Goal: Task Accomplishment & Management: Use online tool/utility

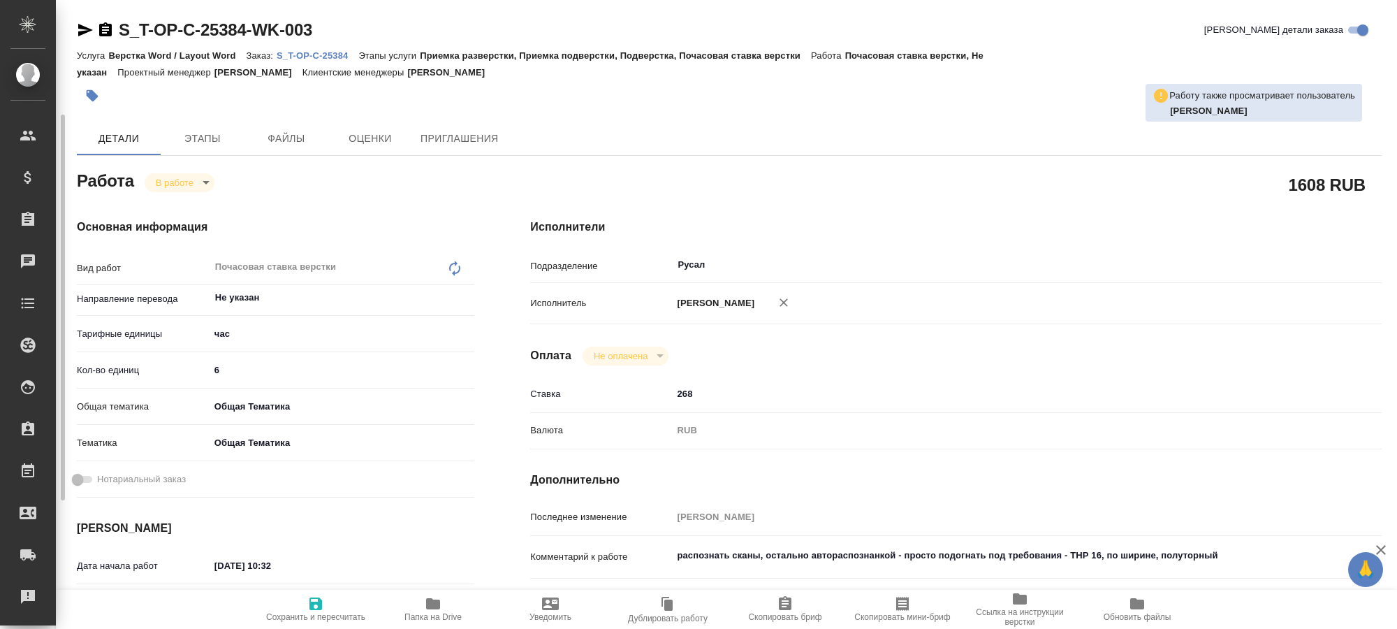
scroll to position [71, 0]
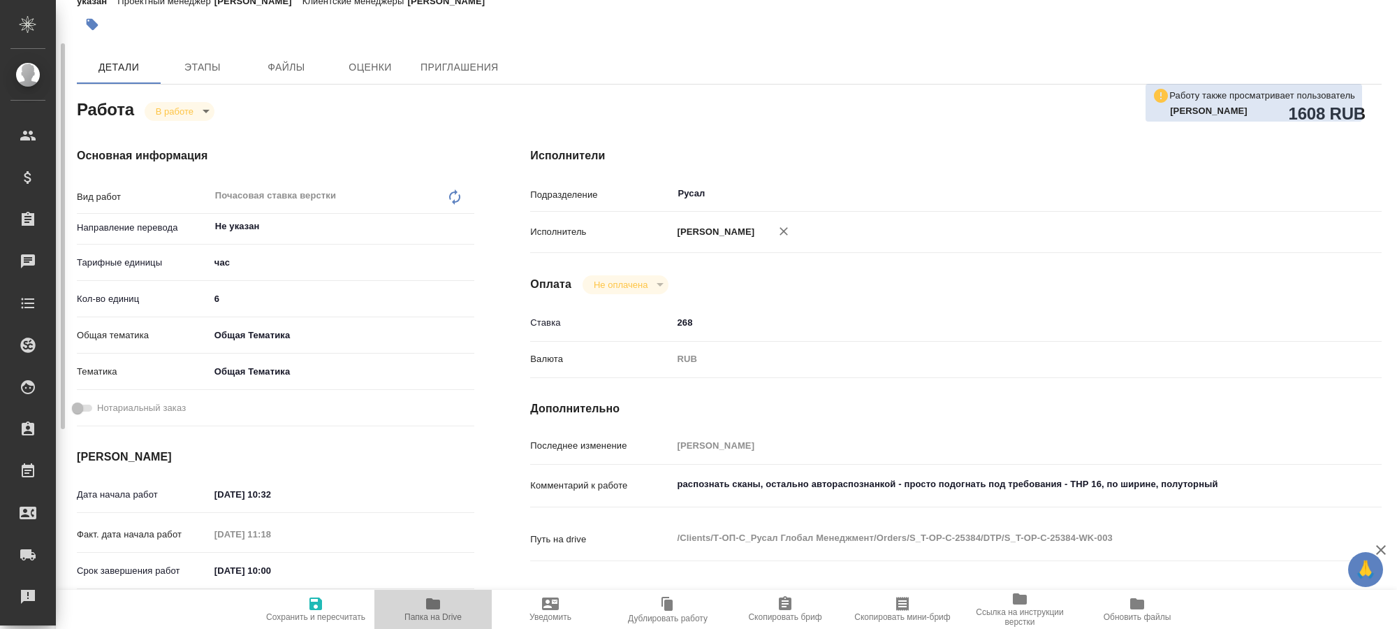
click at [428, 614] on span "Папка на Drive" at bounding box center [433, 617] width 57 height 10
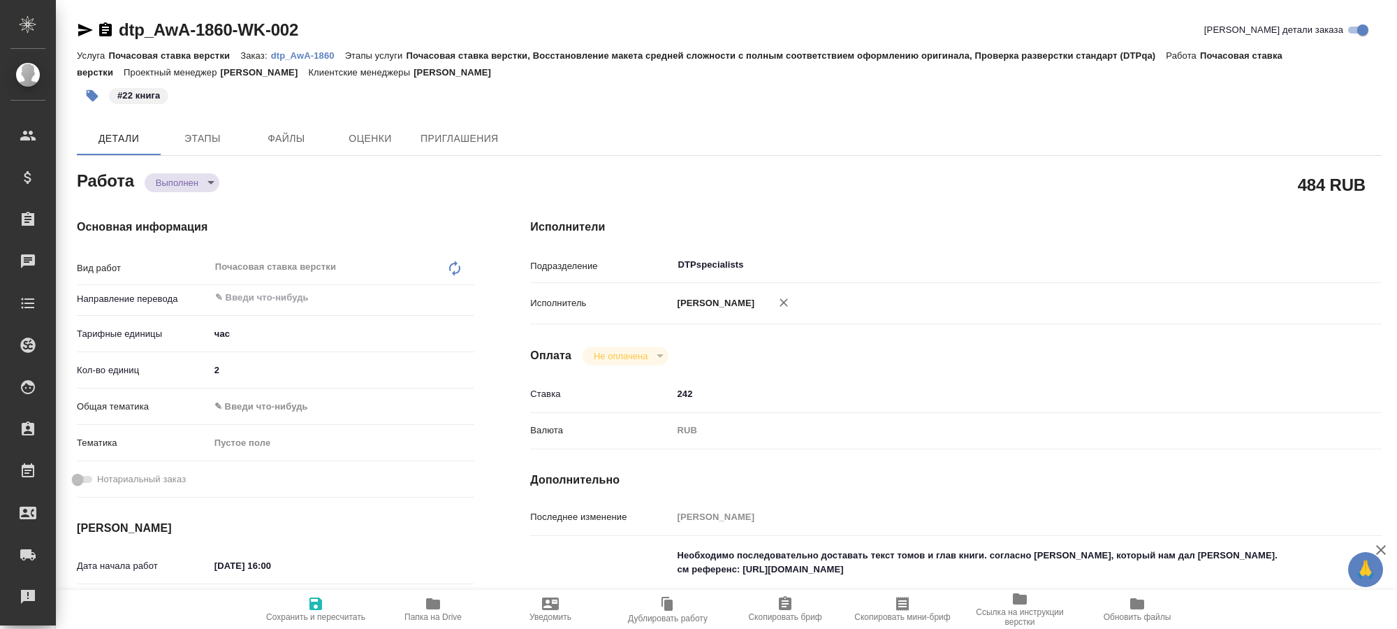
type textarea "x"
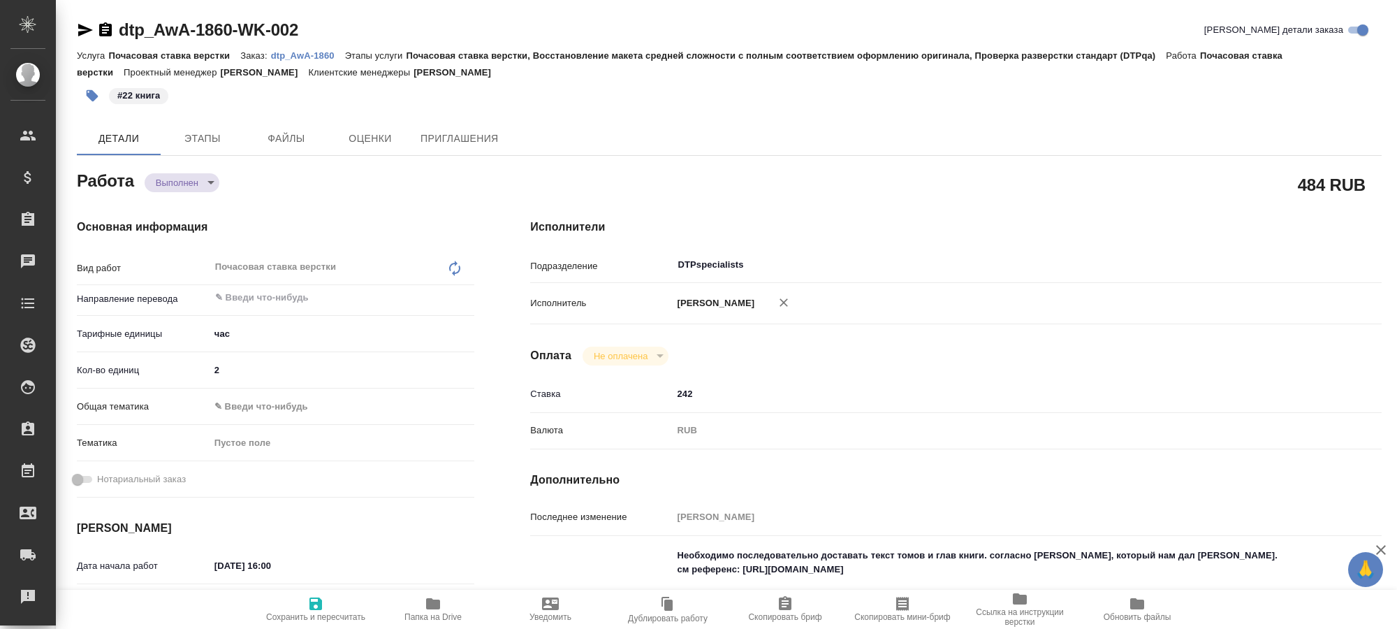
type textarea "x"
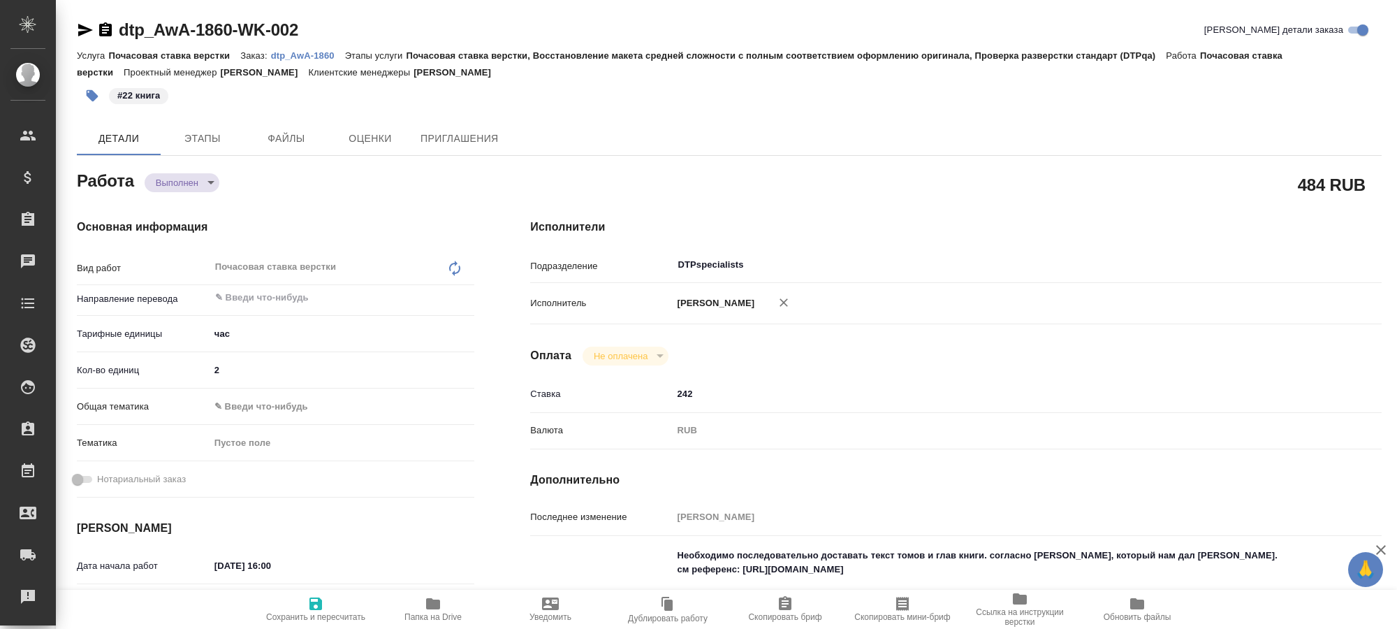
type textarea "x"
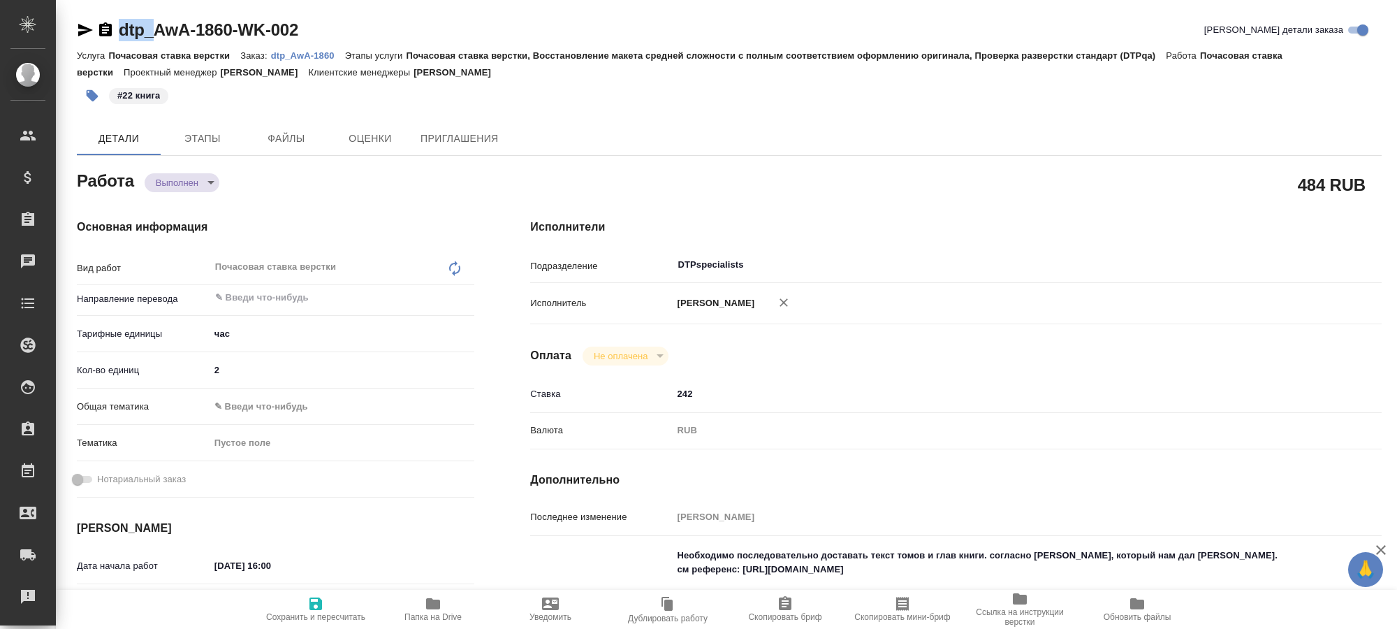
type textarea "x"
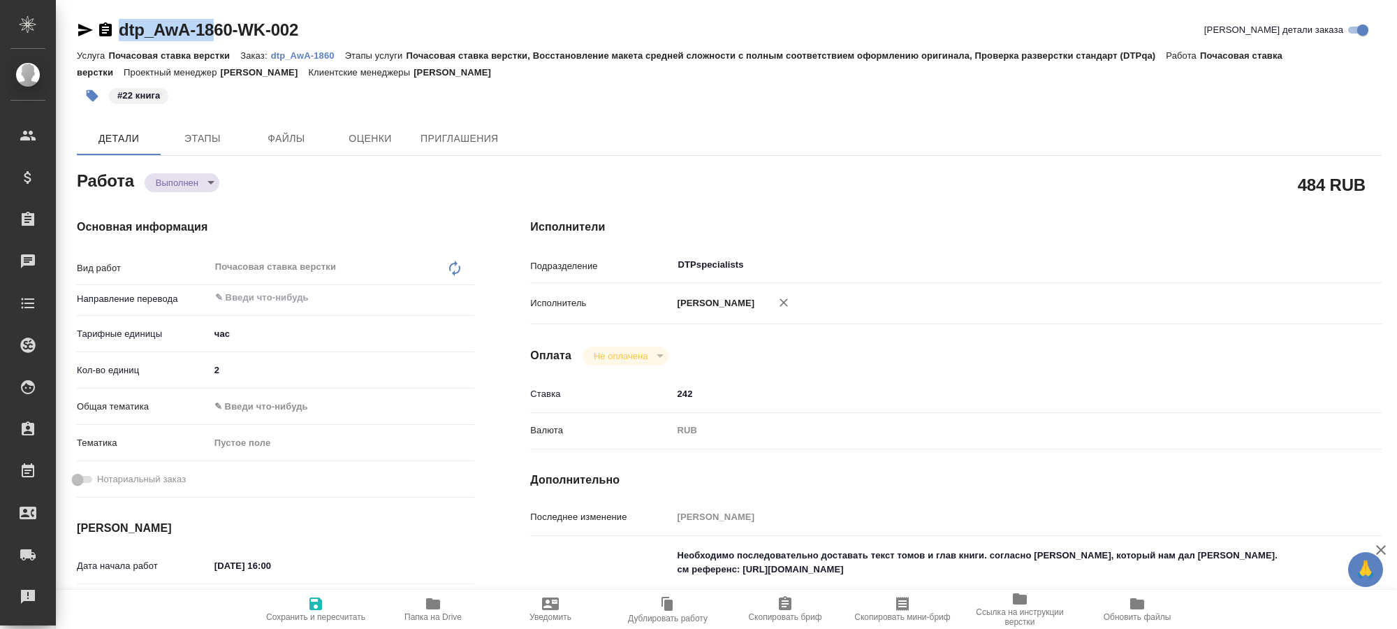
type textarea "x"
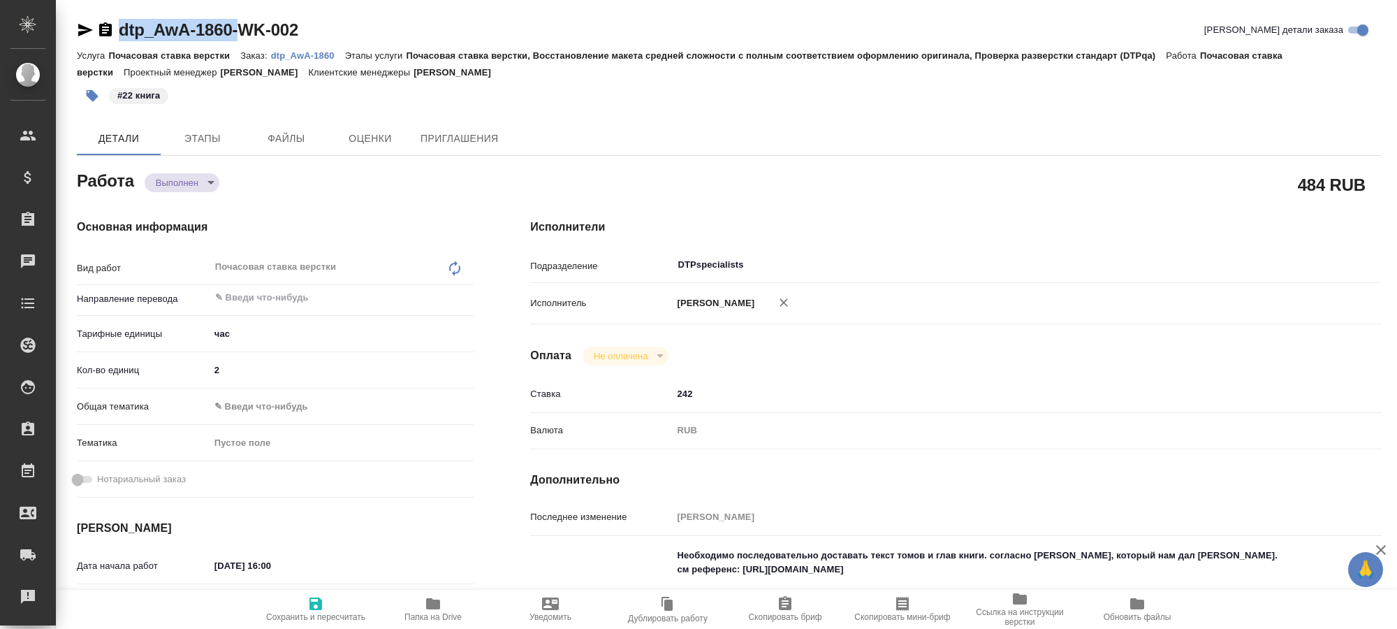
type textarea "x"
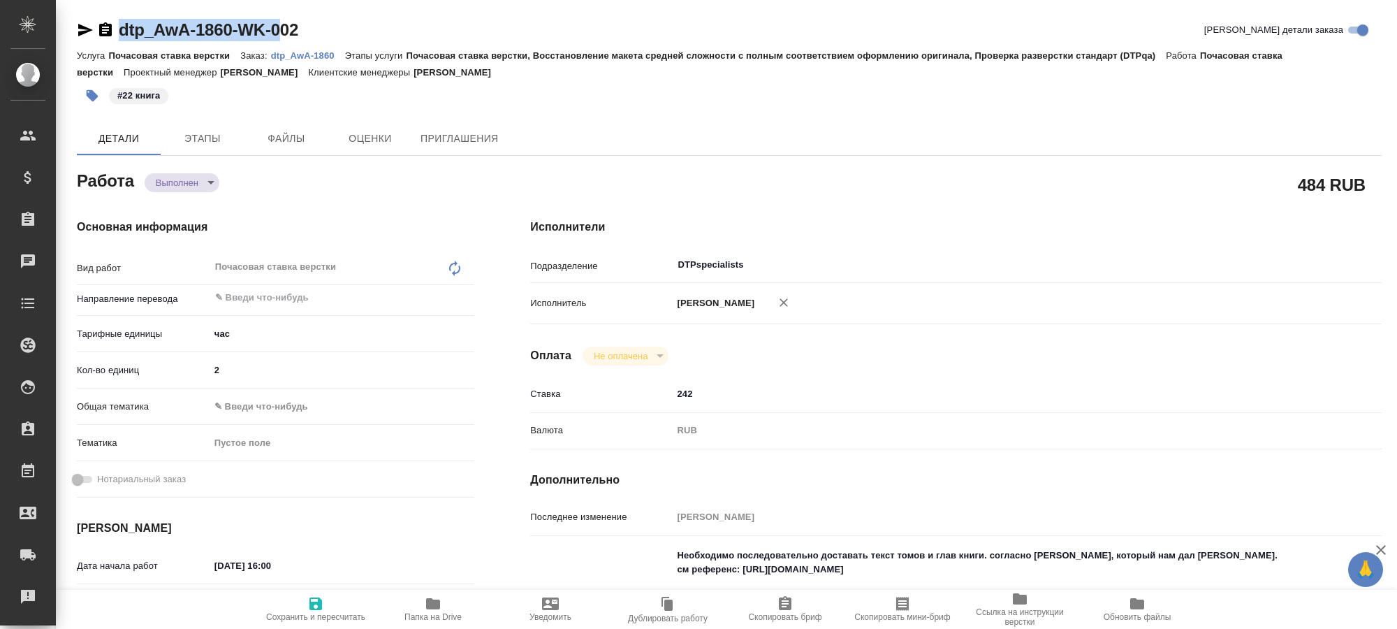
type textarea "x"
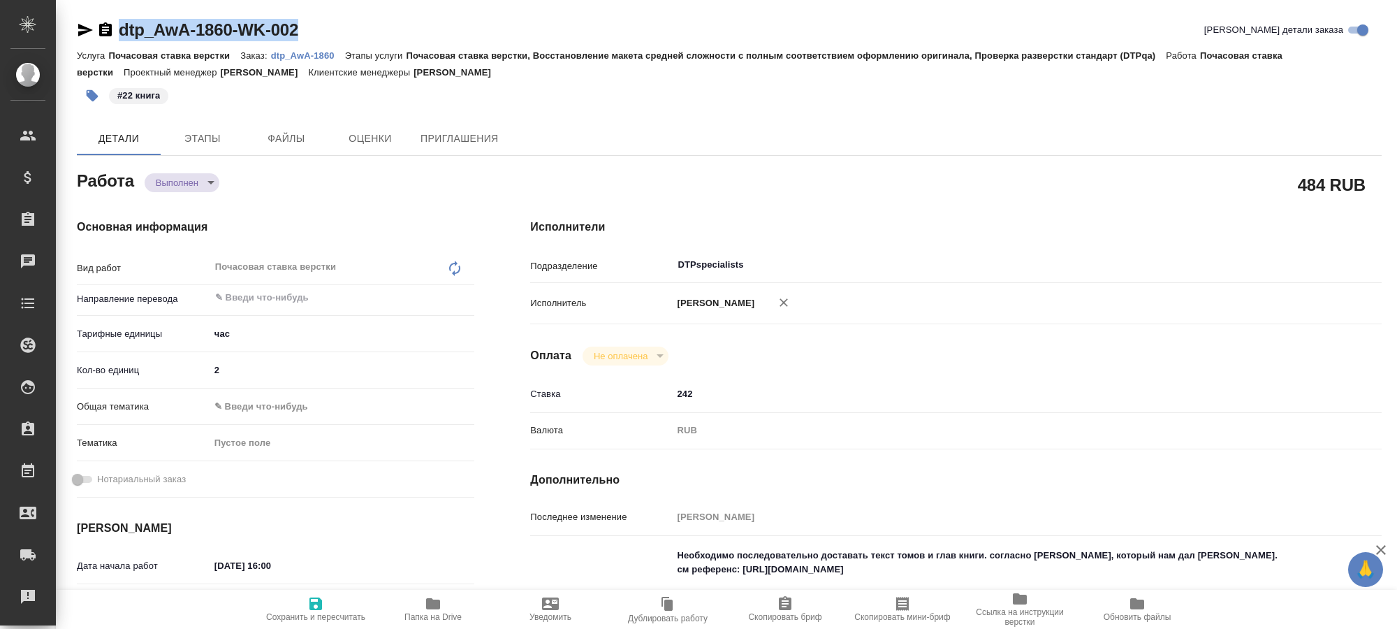
drag, startPoint x: 115, startPoint y: 14, endPoint x: 300, endPoint y: 31, distance: 185.9
click at [300, 31] on div "dtp_AwA-1860-WK-002 Кратко детали заказа Услуга Почасовая ставка верстки Заказ:…" at bounding box center [729, 603] width 1320 height 1206
type textarea "x"
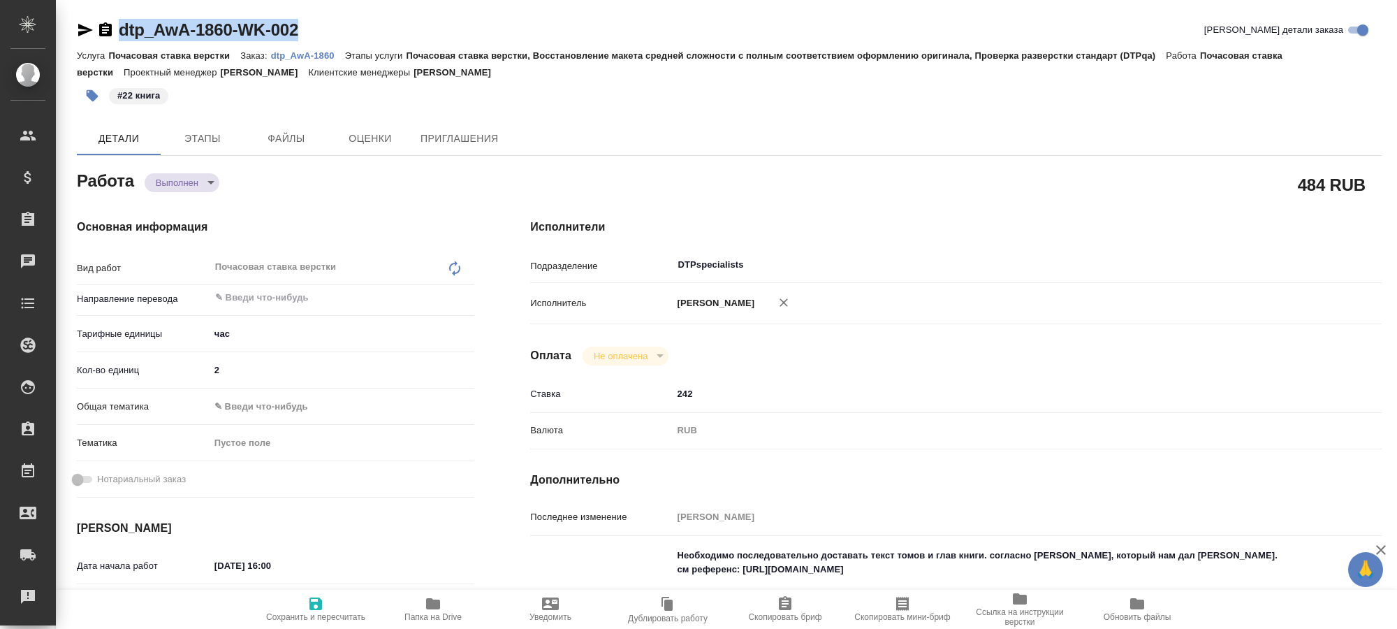
type textarea "x"
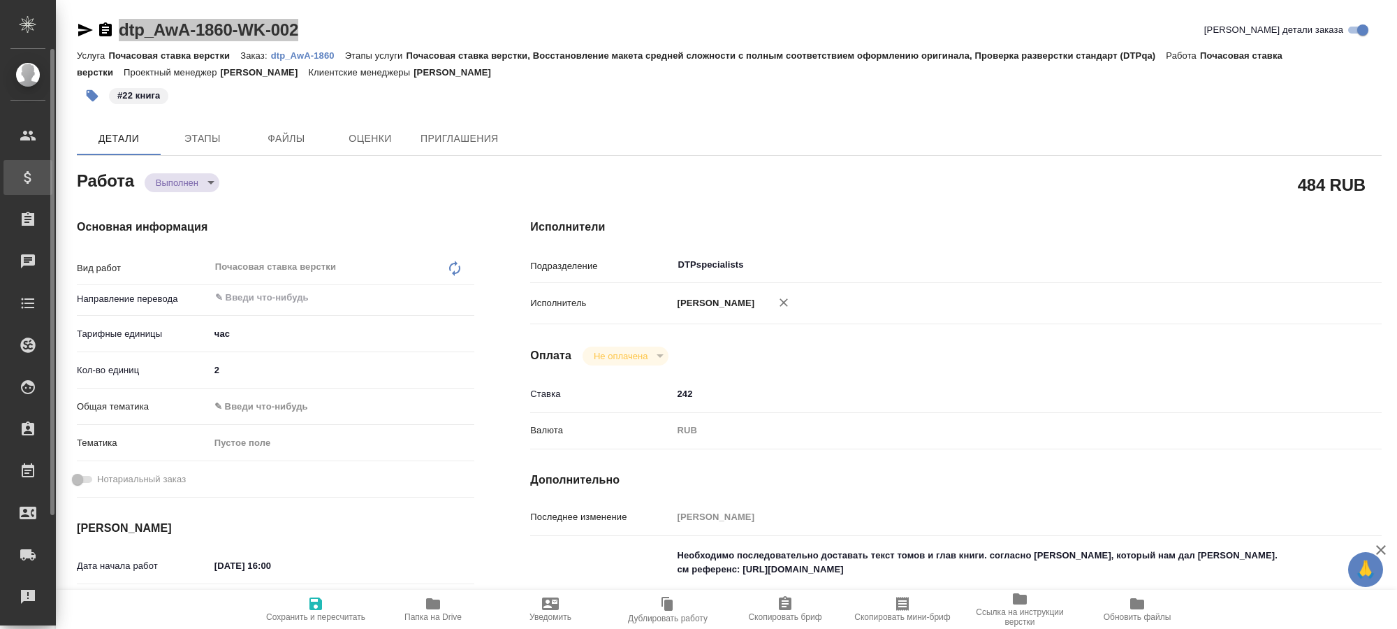
type textarea "x"
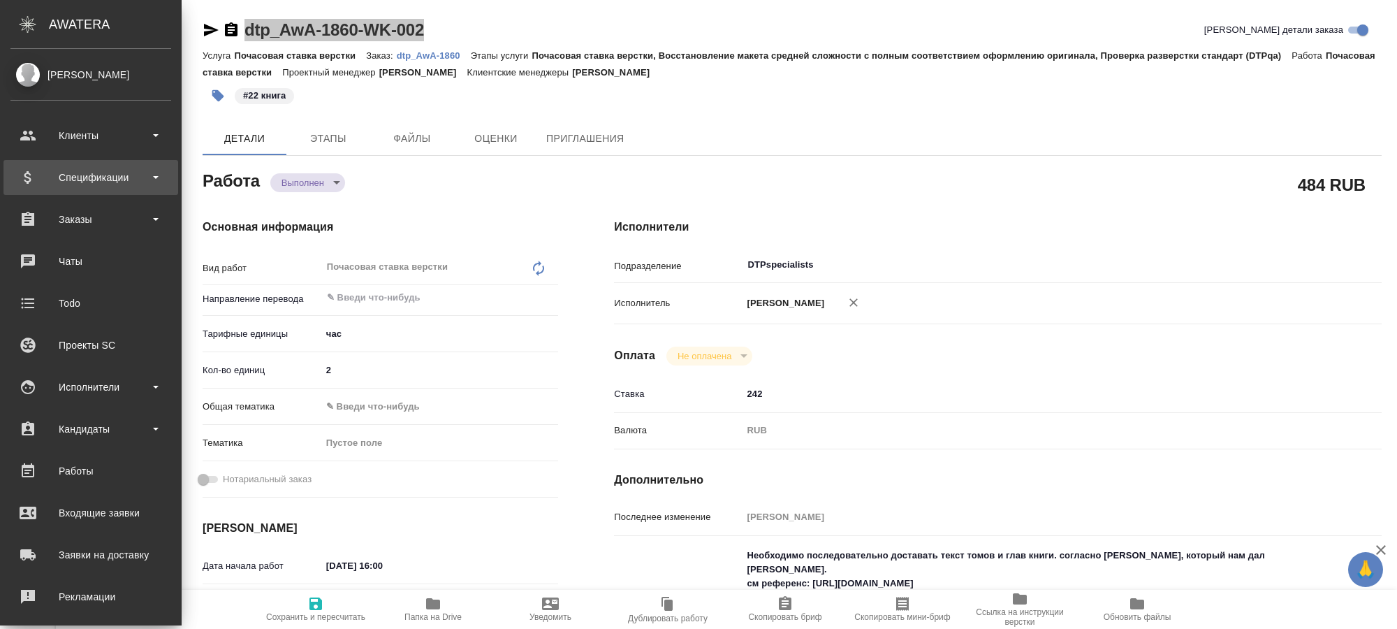
type textarea "x"
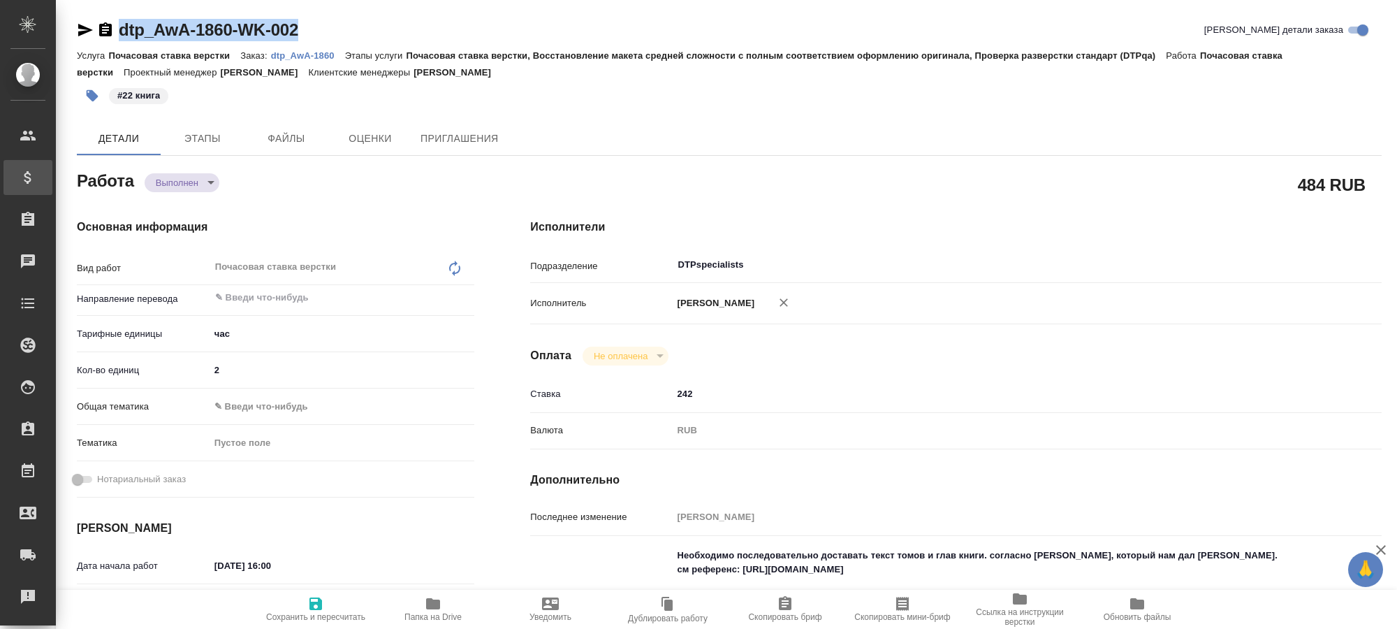
type textarea "x"
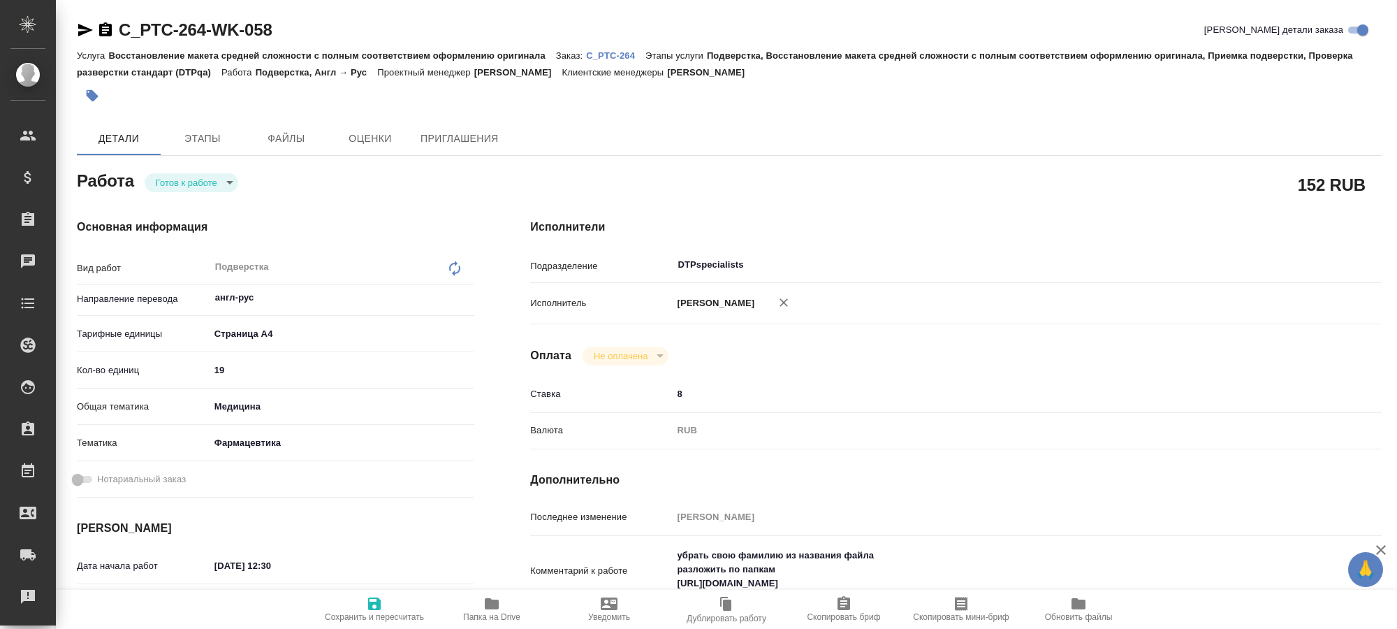
type textarea "x"
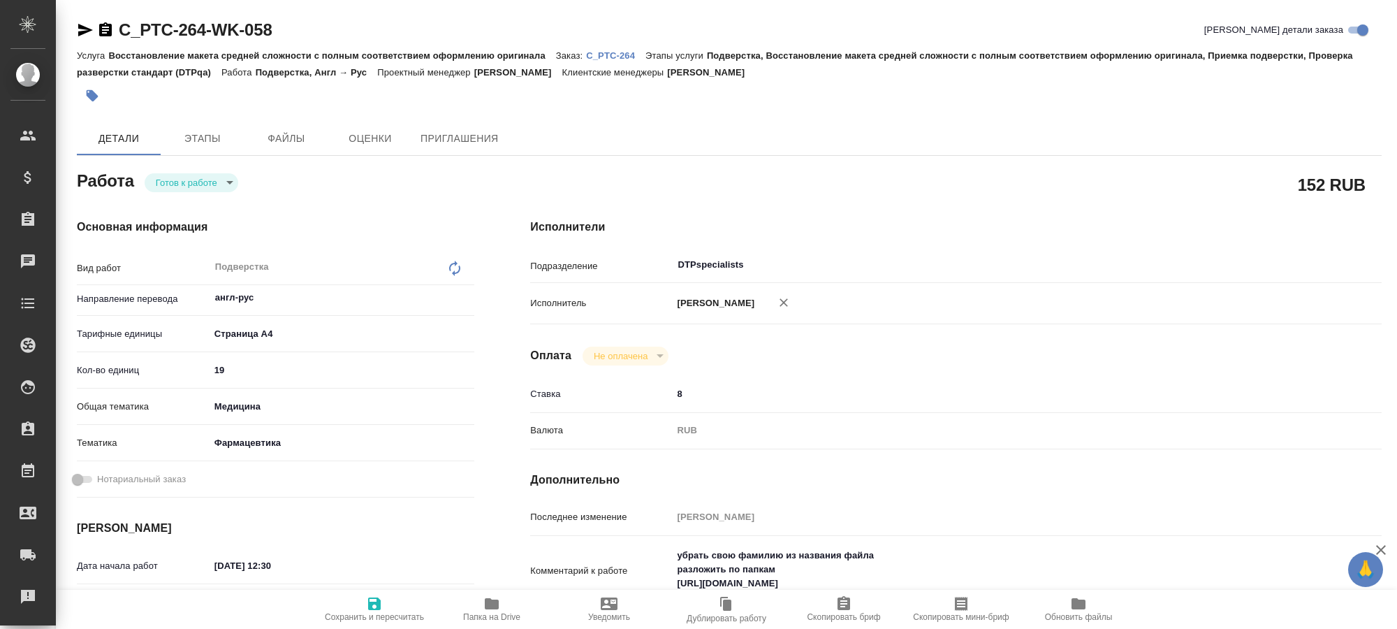
scroll to position [71, 0]
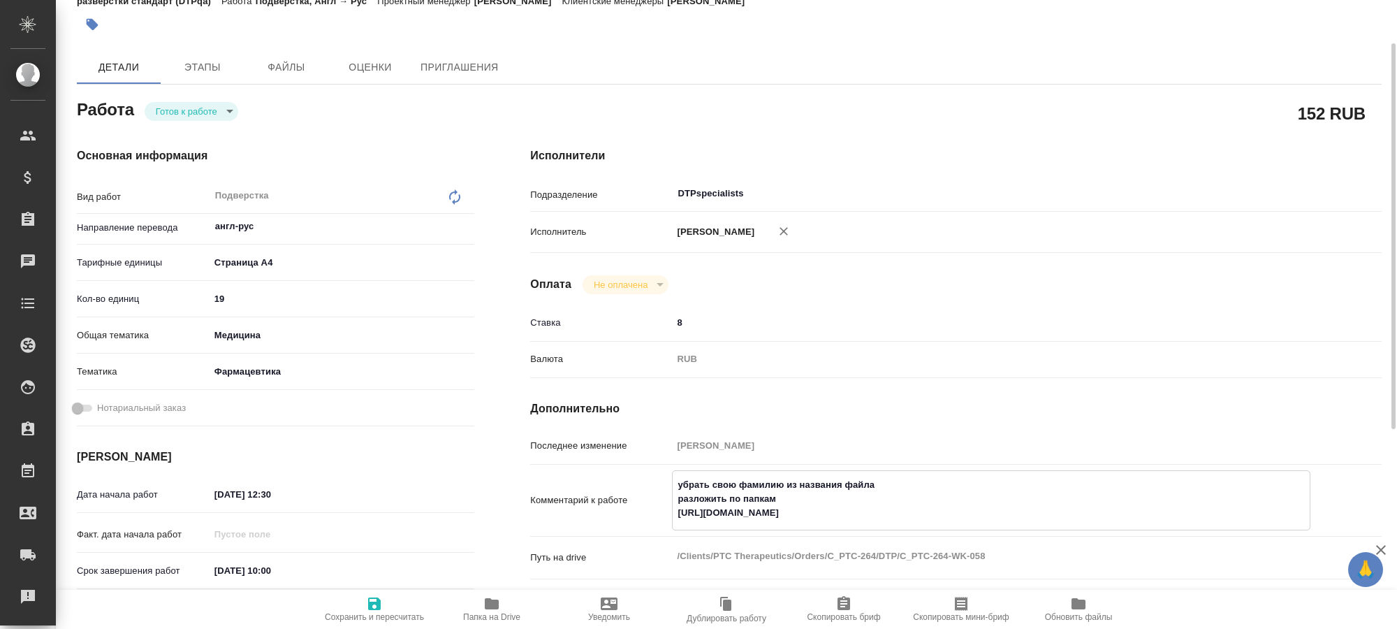
drag, startPoint x: 678, startPoint y: 507, endPoint x: 1230, endPoint y: 516, distance: 552.0
click at [1230, 516] on textarea "убрать свою фамилию из названия файла разложить по папкам https://drive.awatera…" at bounding box center [991, 499] width 637 height 52
type textarea "x"
click at [524, 619] on span "Папка на Drive" at bounding box center [492, 608] width 101 height 27
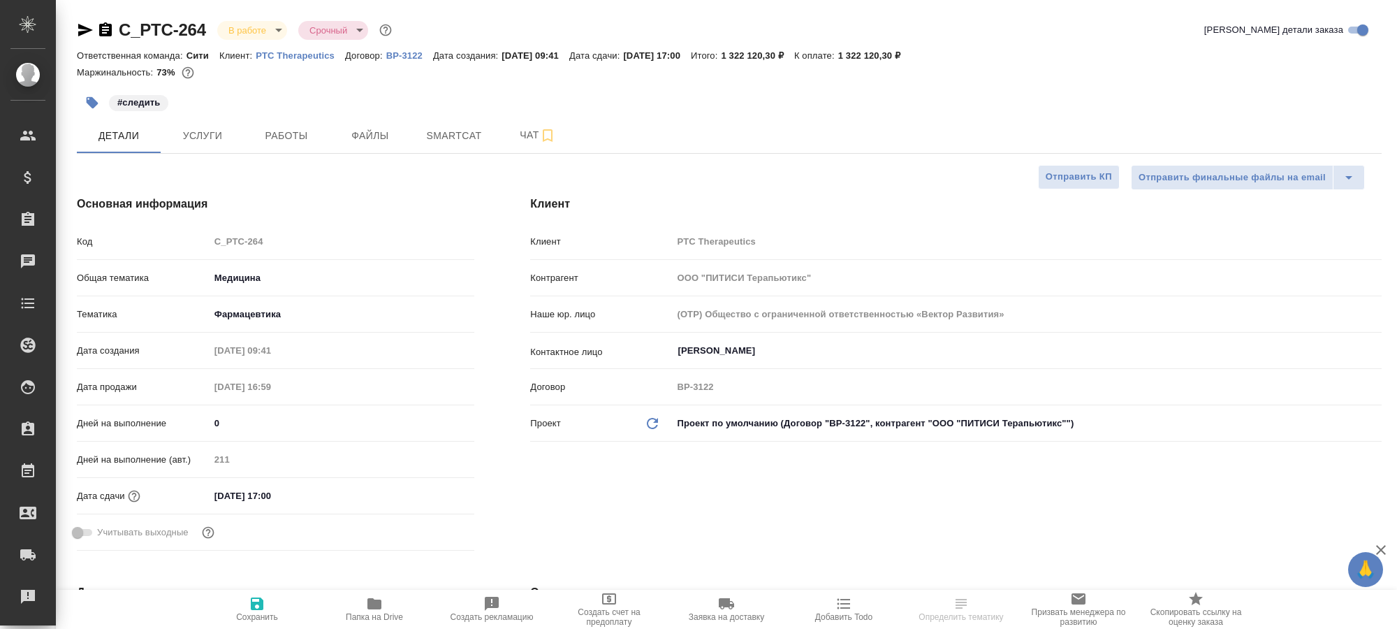
select select "RU"
